Goal: Complete application form

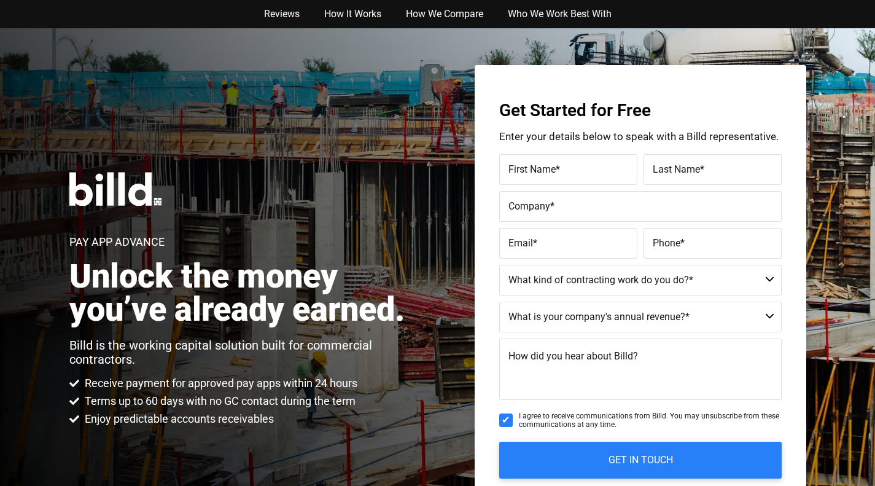
type input "[PERSON_NAME]"
type input "[PERSON_NAME] Construction Inc."
type input "[PERSON_NAME][EMAIL_ADDRESS][PERSON_NAME][DOMAIN_NAME]"
type input "(142) 555-6789"
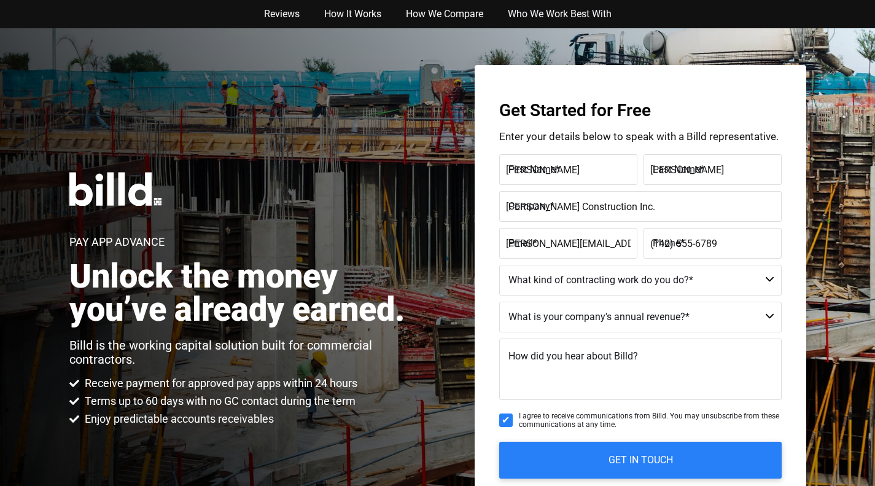
select select "Residential"
type textarea "I am interested in learning more about the services offered by [DOMAIN_NAME]. S…"
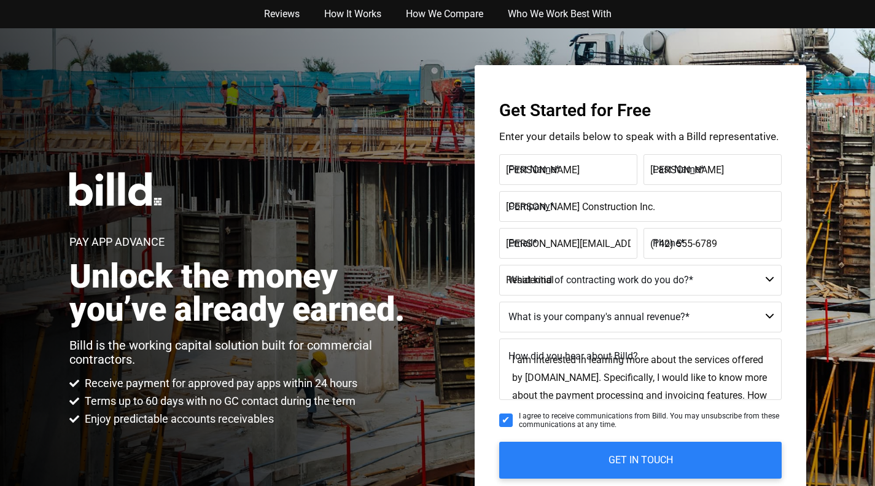
type input "(142)555-6789"
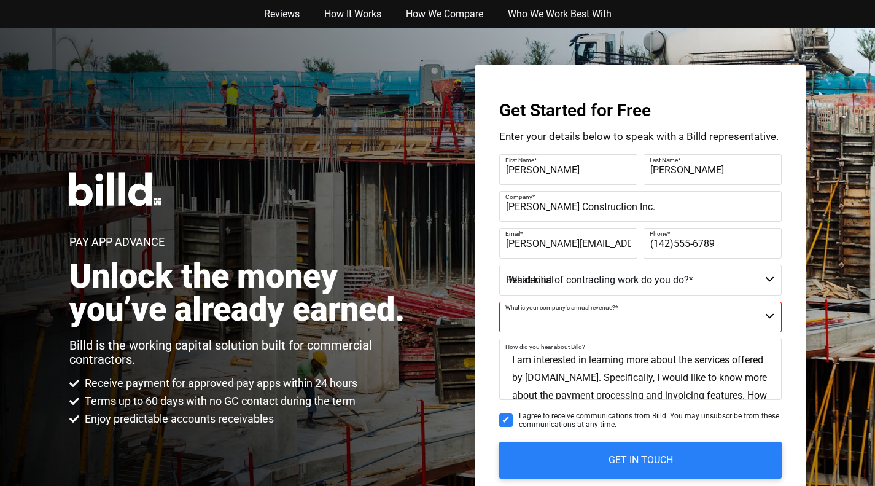
click at [112, 192] on img at bounding box center [115, 189] width 92 height 34
